Goal: Information Seeking & Learning: Learn about a topic

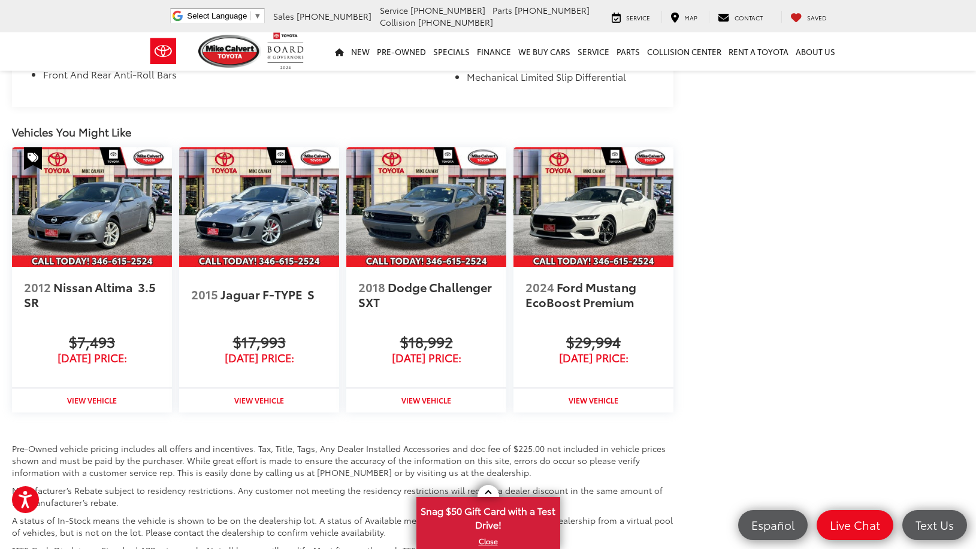
scroll to position [1136, 0]
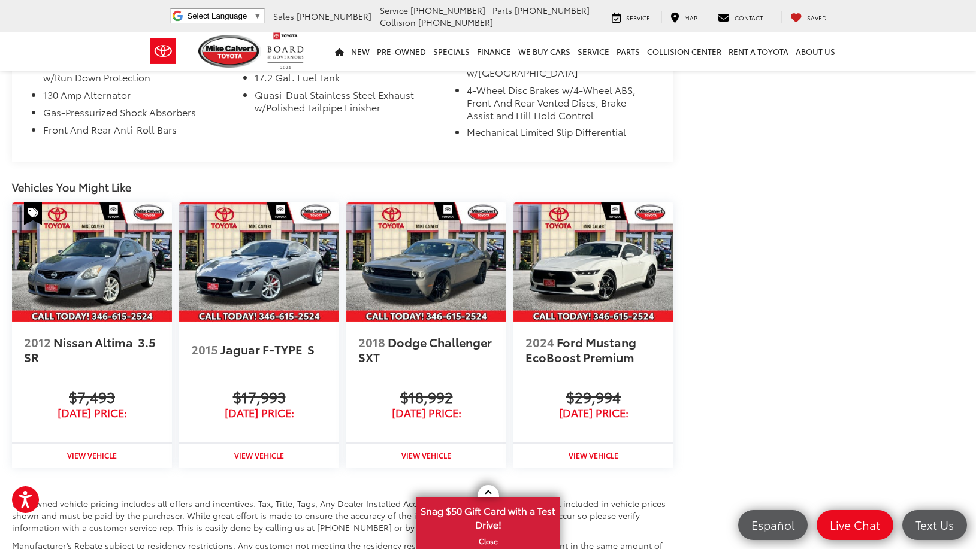
click at [278, 341] on span "Jaguar F-TYPE" at bounding box center [262, 349] width 84 height 17
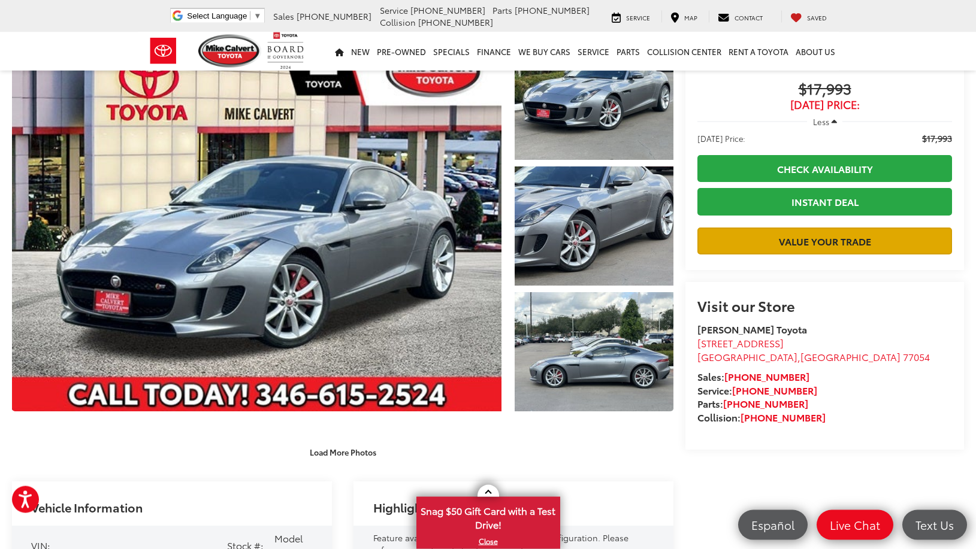
scroll to position [61, 0]
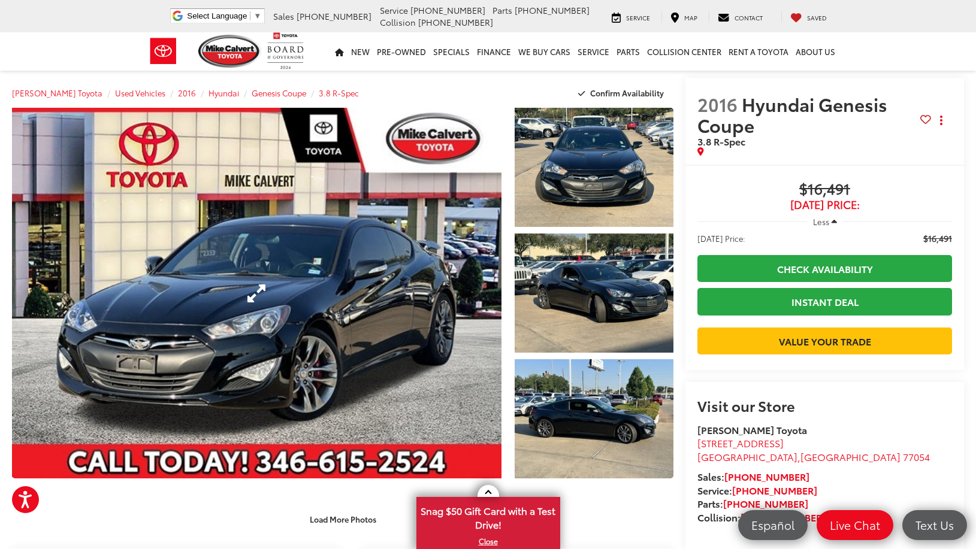
click at [283, 287] on link "Expand Photo 0" at bounding box center [256, 293] width 489 height 371
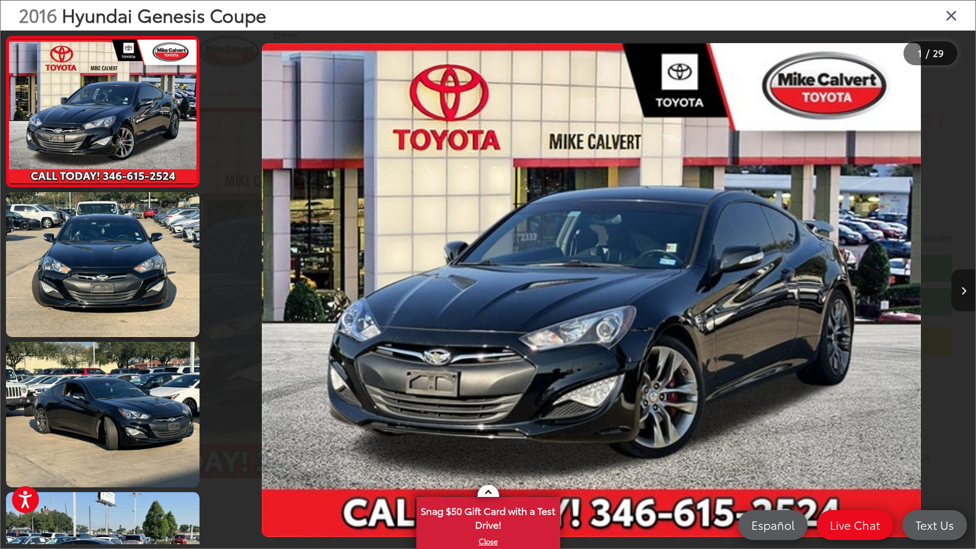
click at [962, 290] on icon "Next image" at bounding box center [963, 291] width 5 height 8
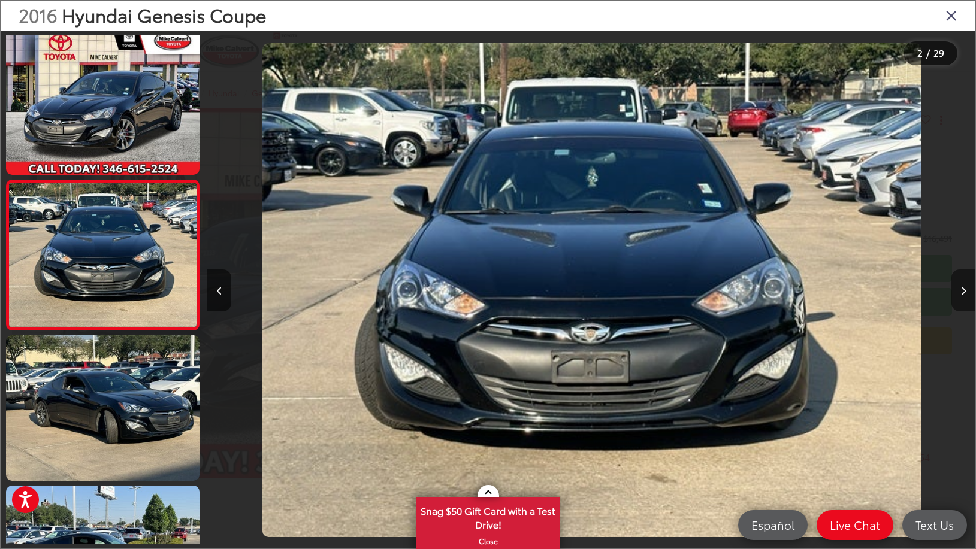
scroll to position [0, 768]
click at [962, 290] on icon "Next image" at bounding box center [963, 291] width 5 height 8
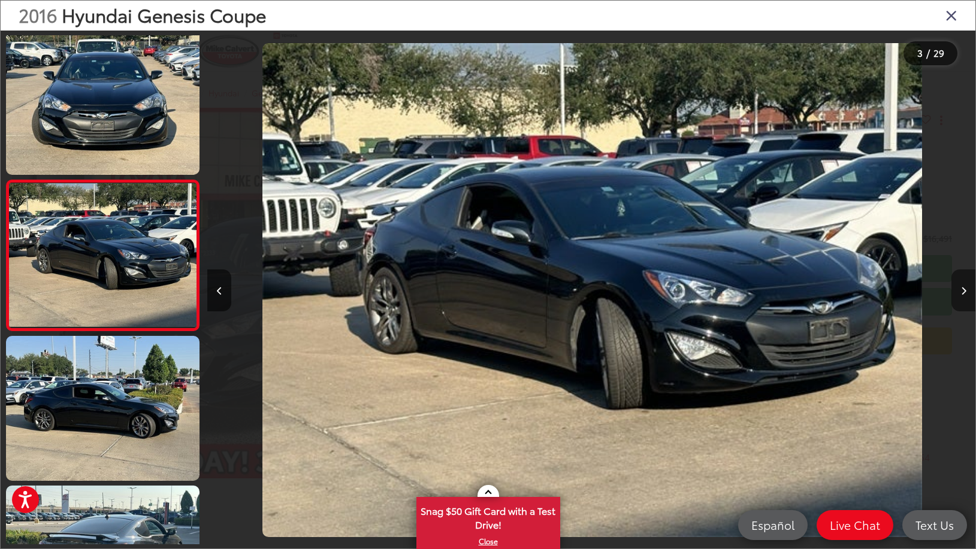
scroll to position [0, 1535]
click at [962, 290] on icon "Next image" at bounding box center [963, 291] width 5 height 8
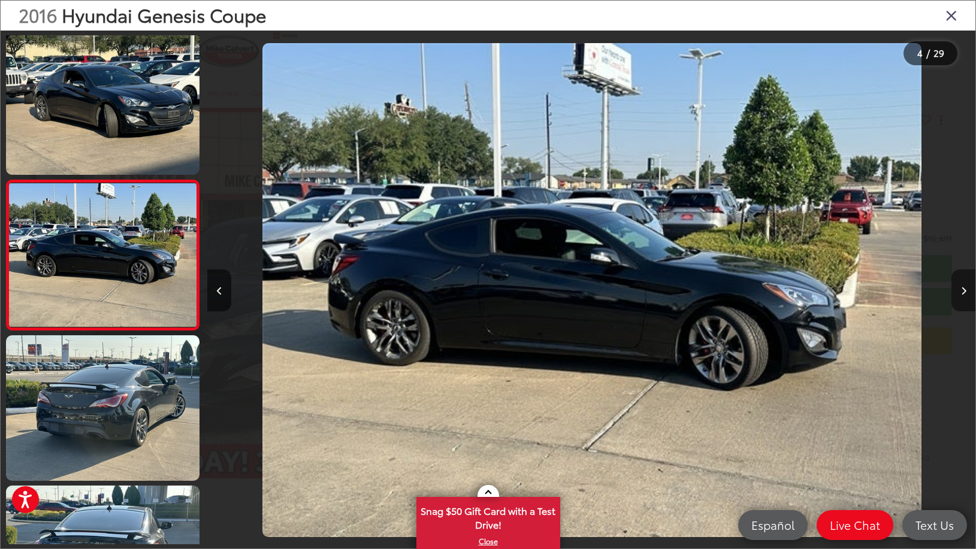
scroll to position [0, 2303]
click at [962, 290] on icon "Next image" at bounding box center [963, 291] width 5 height 8
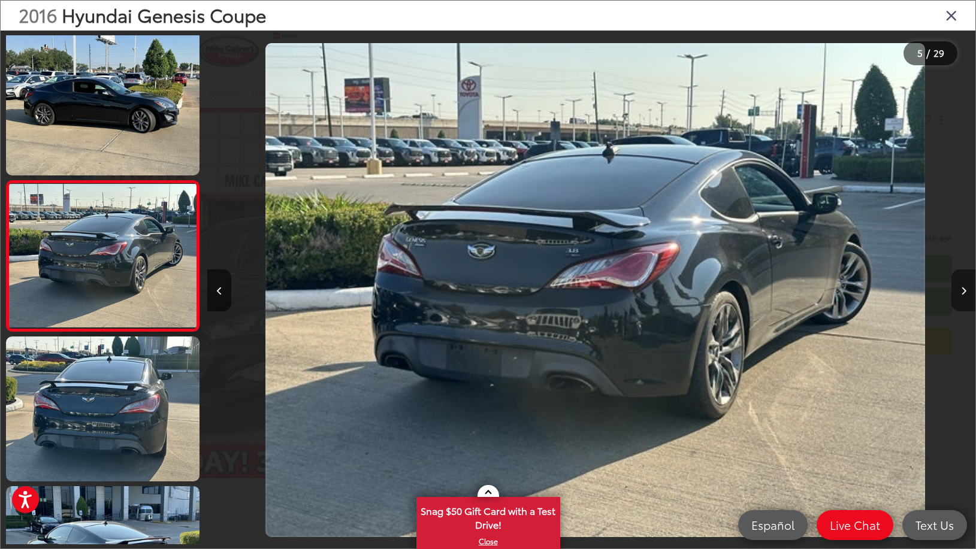
scroll to position [456, 0]
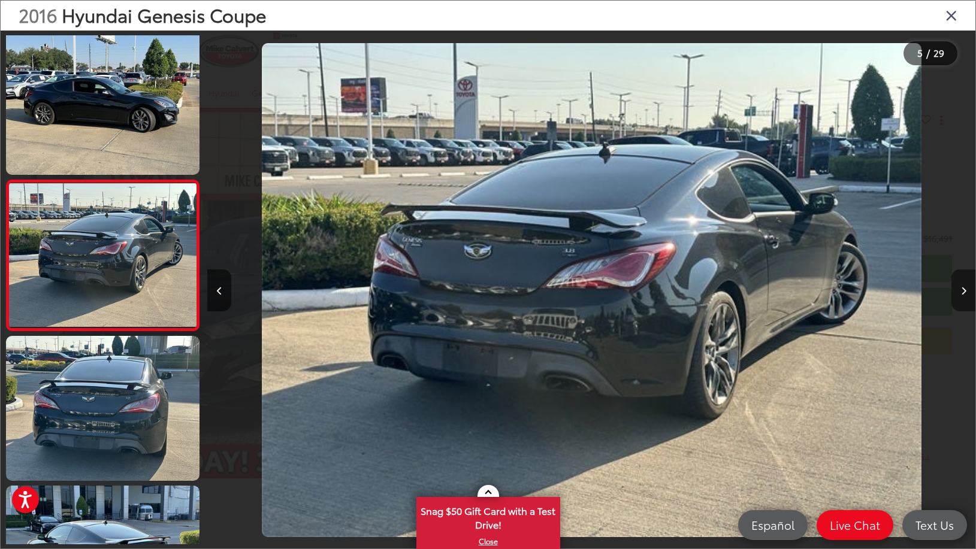
click at [962, 290] on icon "Next image" at bounding box center [963, 291] width 5 height 8
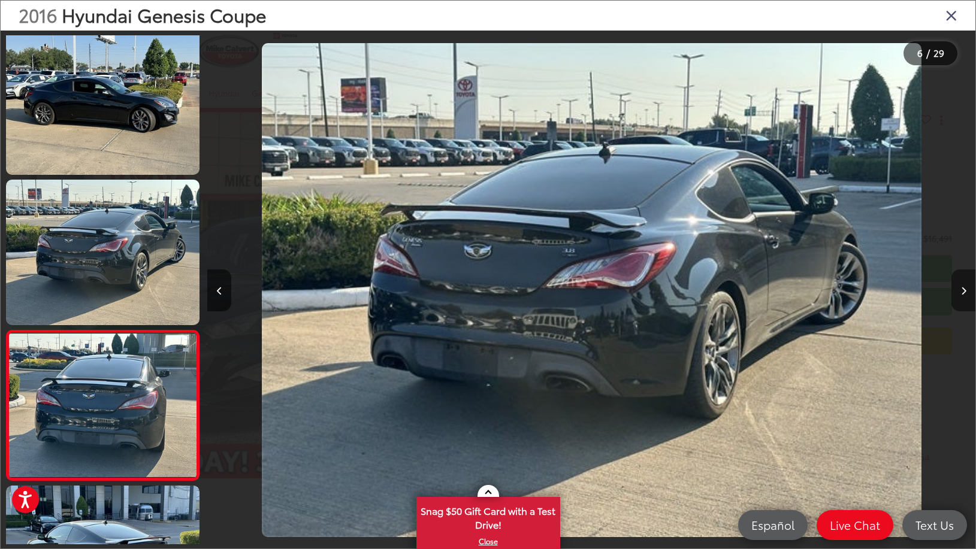
scroll to position [0, 0]
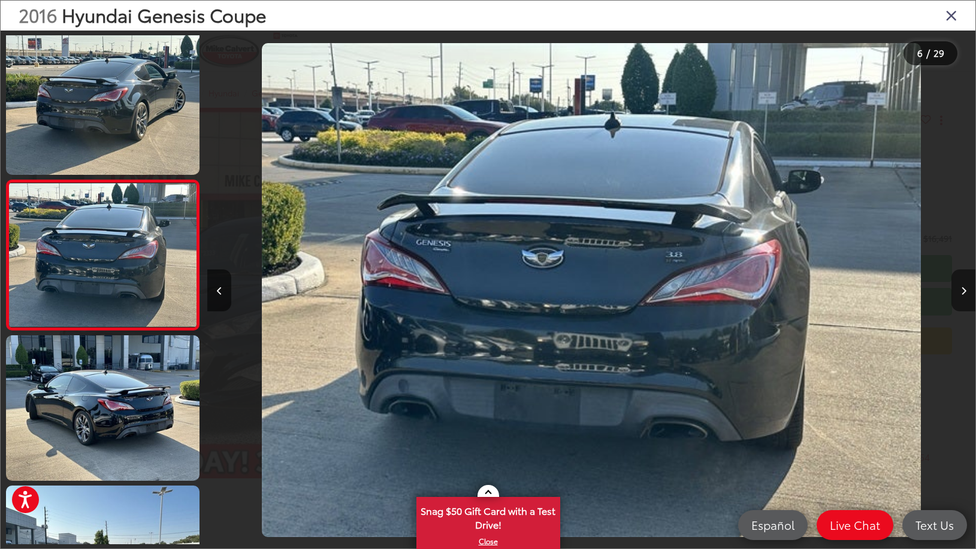
click at [962, 290] on icon "Next image" at bounding box center [963, 291] width 5 height 8
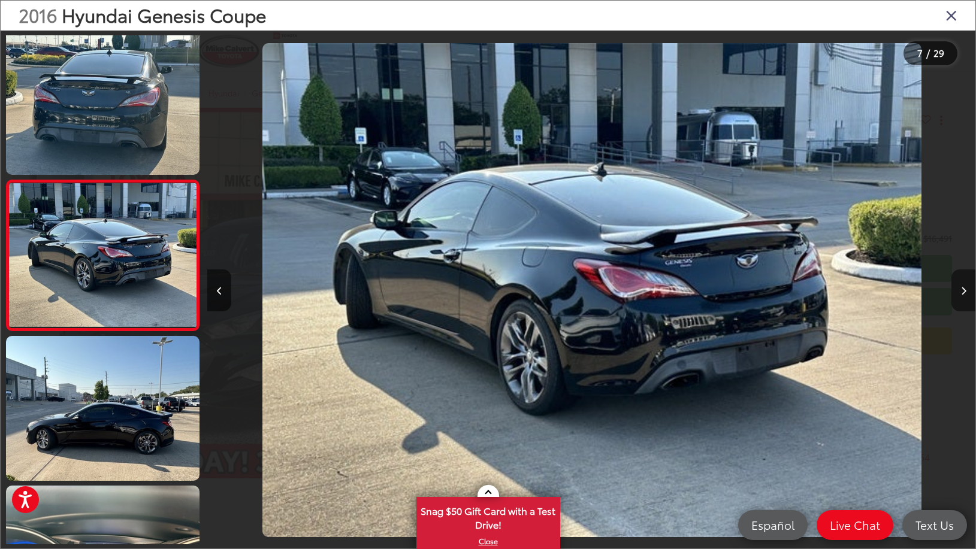
click at [962, 290] on icon "Next image" at bounding box center [963, 291] width 5 height 8
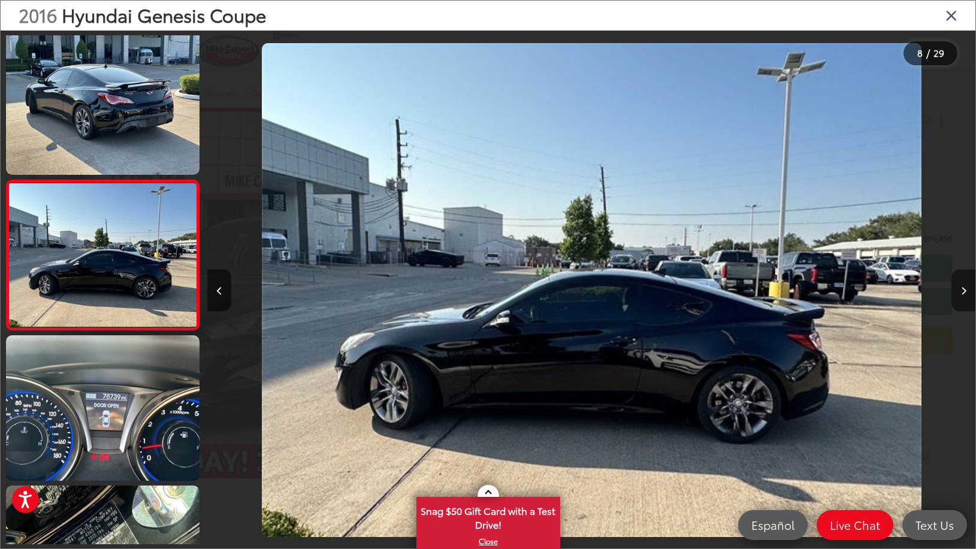
click at [962, 290] on icon "Next image" at bounding box center [963, 291] width 5 height 8
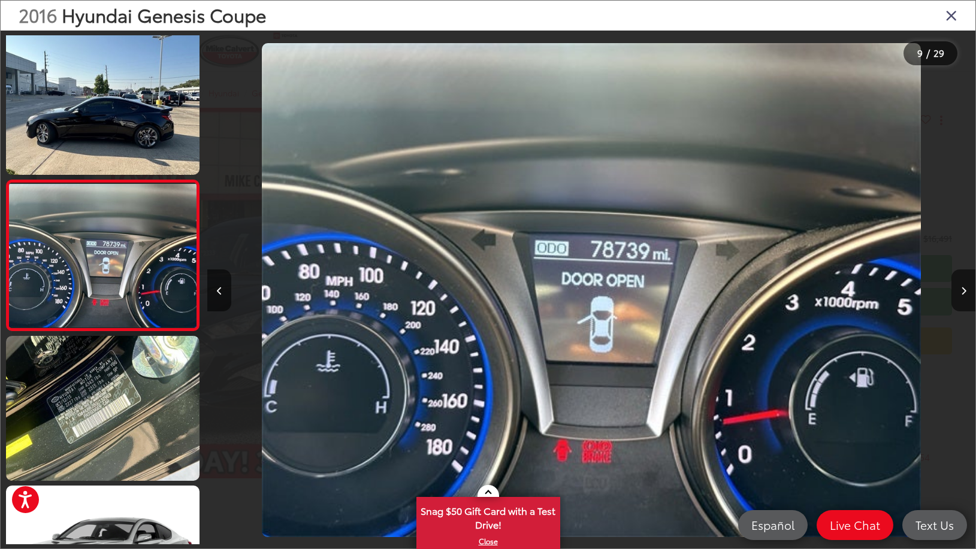
click at [947, 13] on icon "Close gallery" at bounding box center [951, 15] width 12 height 16
